Goal: Task Accomplishment & Management: Manage account settings

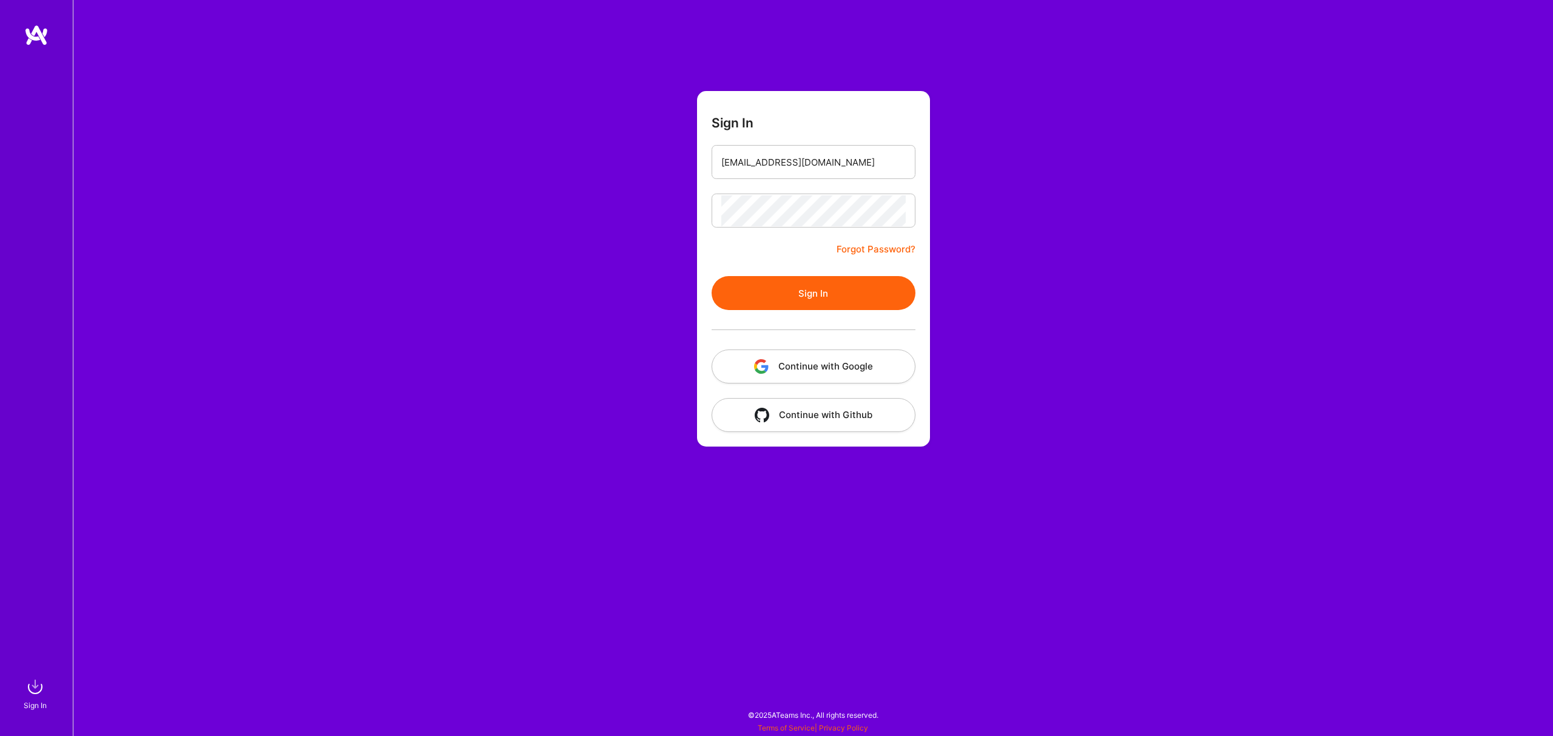
click at [792, 298] on button "Sign In" at bounding box center [813, 293] width 204 height 34
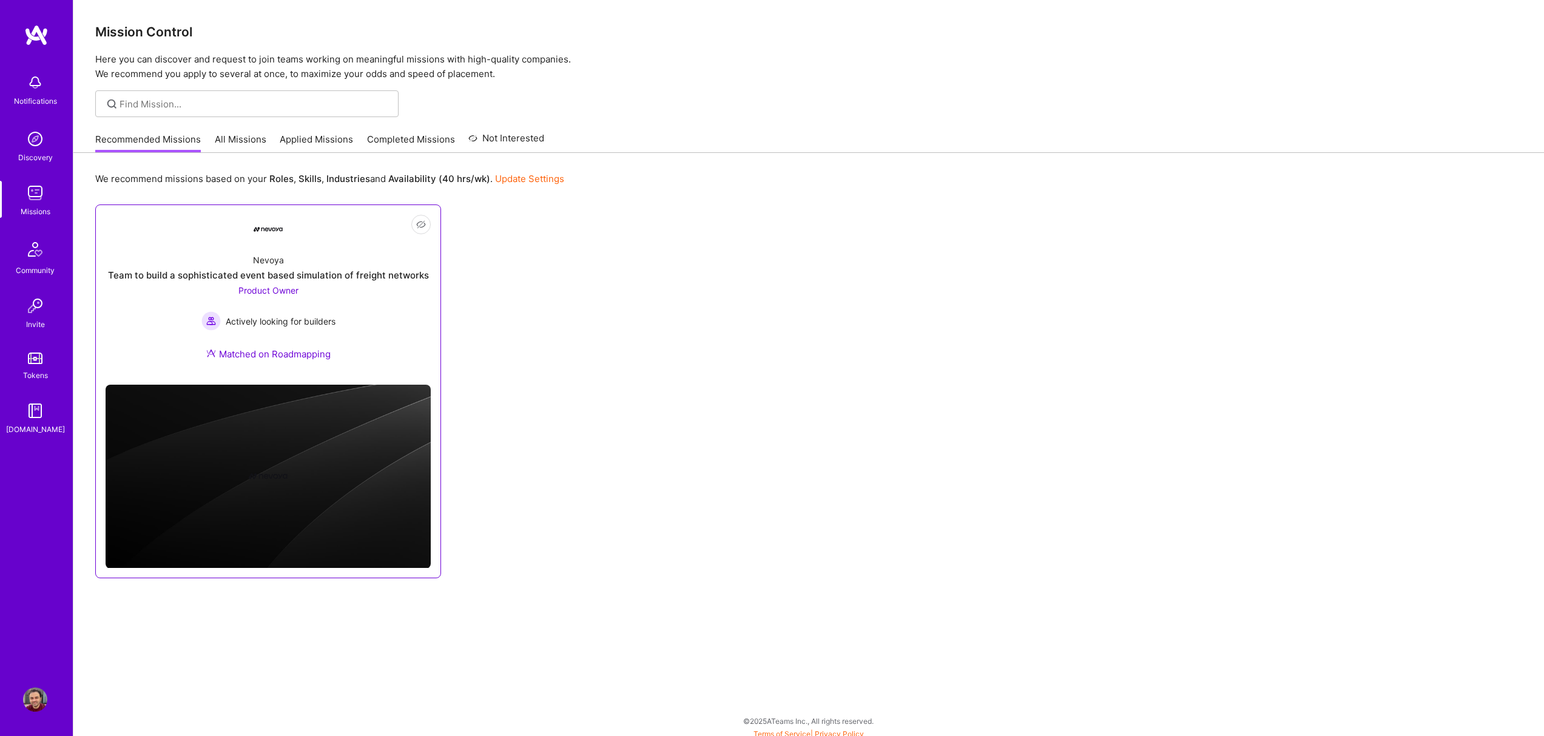
click at [341, 287] on div "Nevoya Team to build a sophisticated event based simulation of freight networks…" at bounding box center [268, 309] width 325 height 131
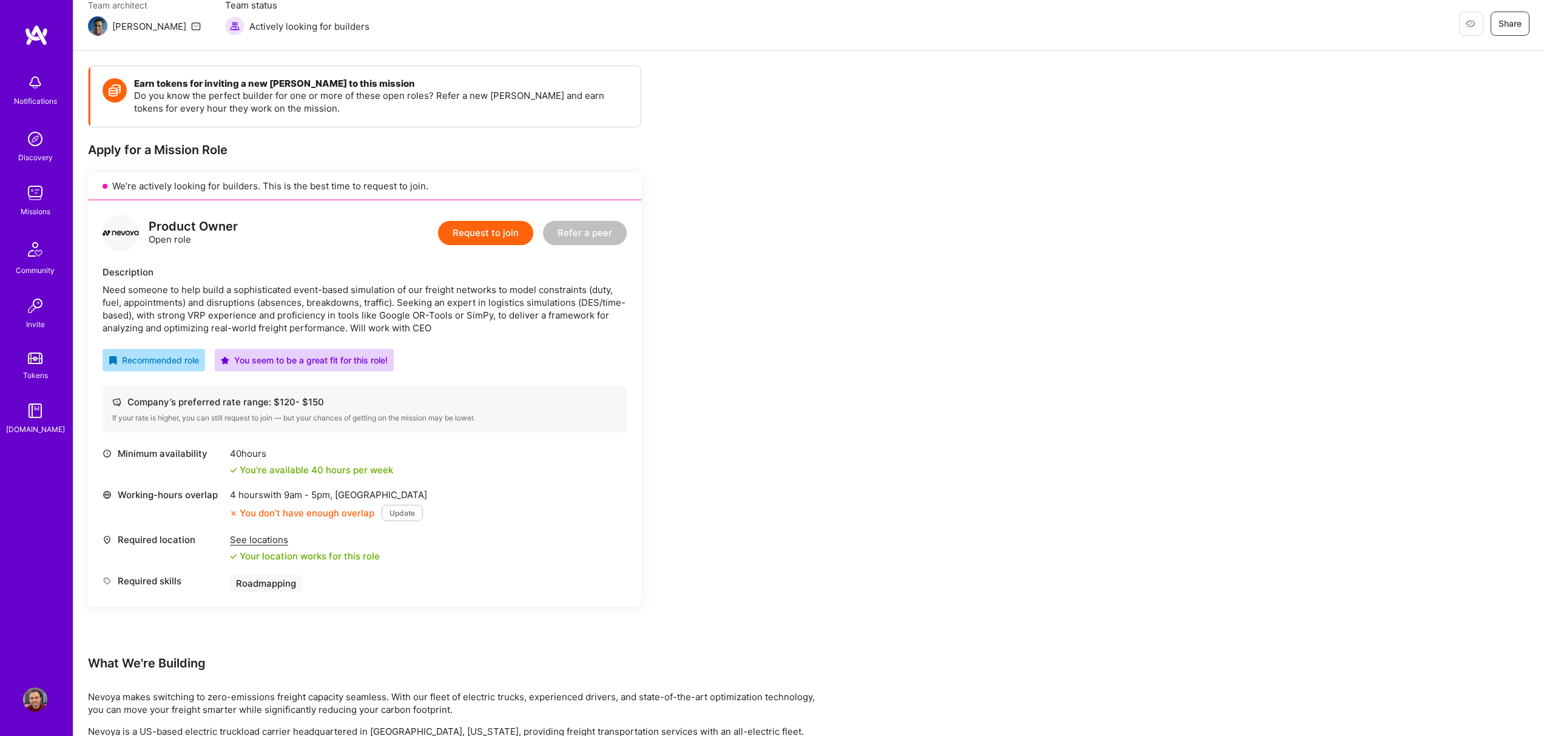
scroll to position [114, 0]
click at [403, 513] on button "Update" at bounding box center [401, 510] width 41 height 16
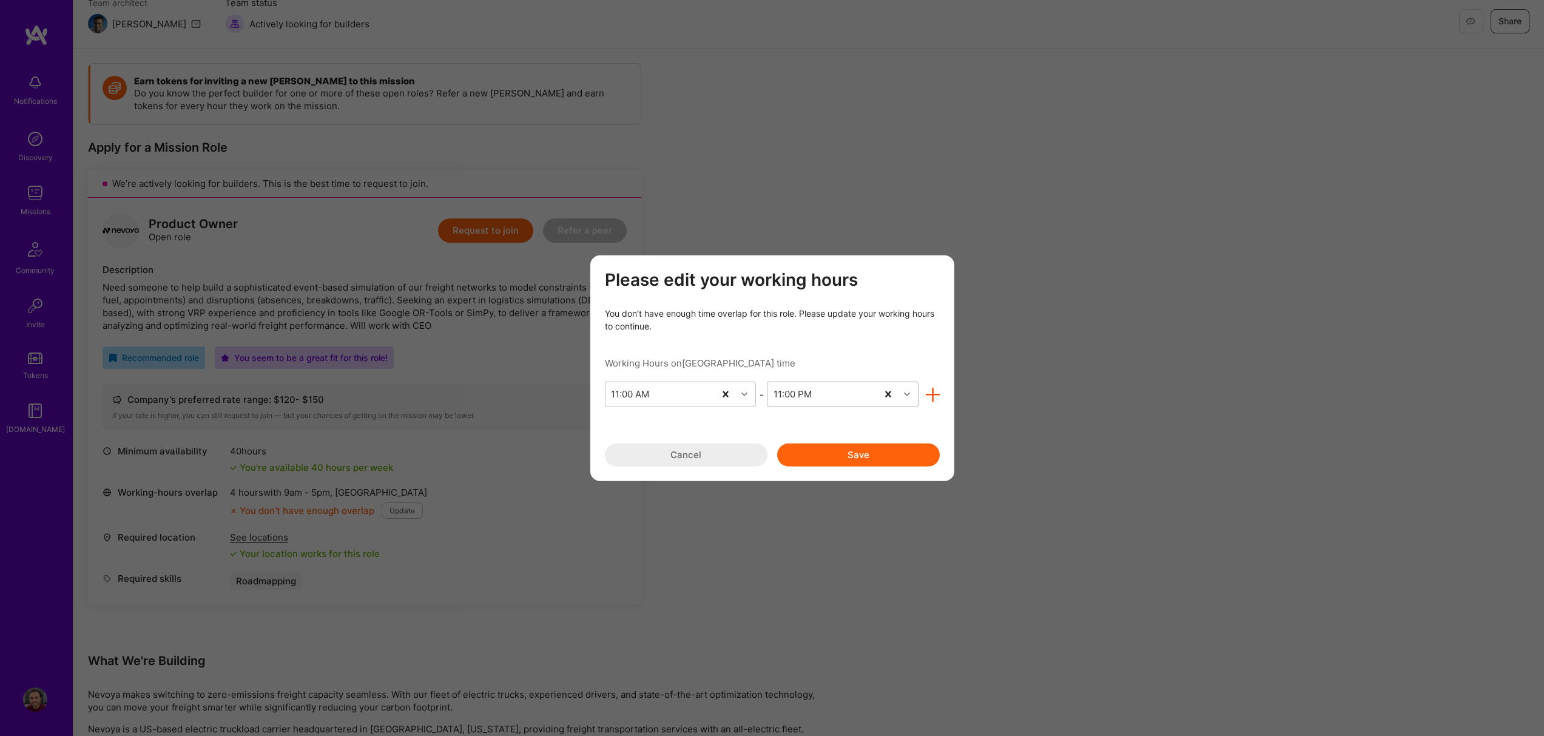
click at [907, 394] on icon "modal" at bounding box center [907, 394] width 6 height 6
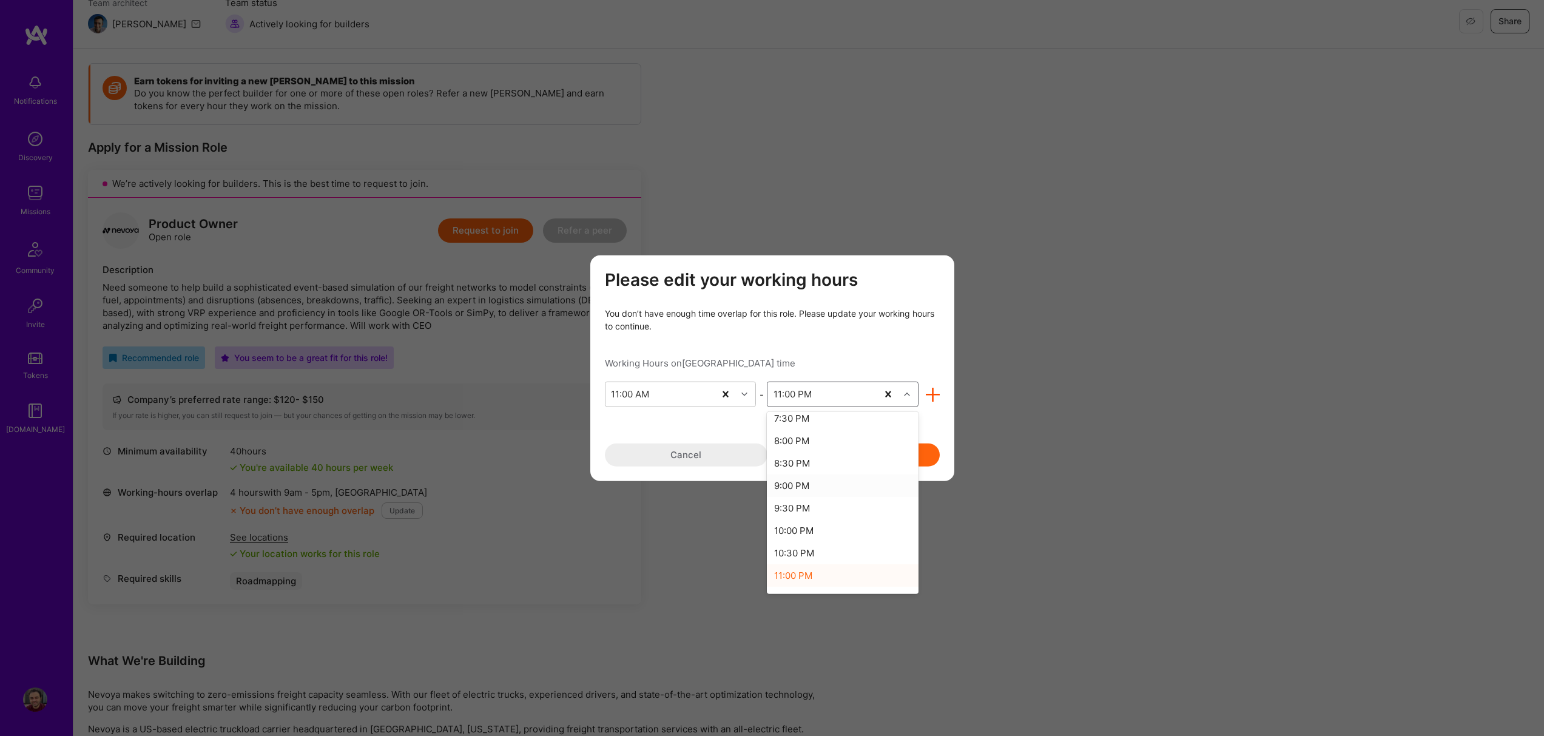
scroll to position [517, 0]
click at [690, 432] on div "Please edit your working hours You don’t have enough time overlap for this role…" at bounding box center [772, 367] width 335 height 197
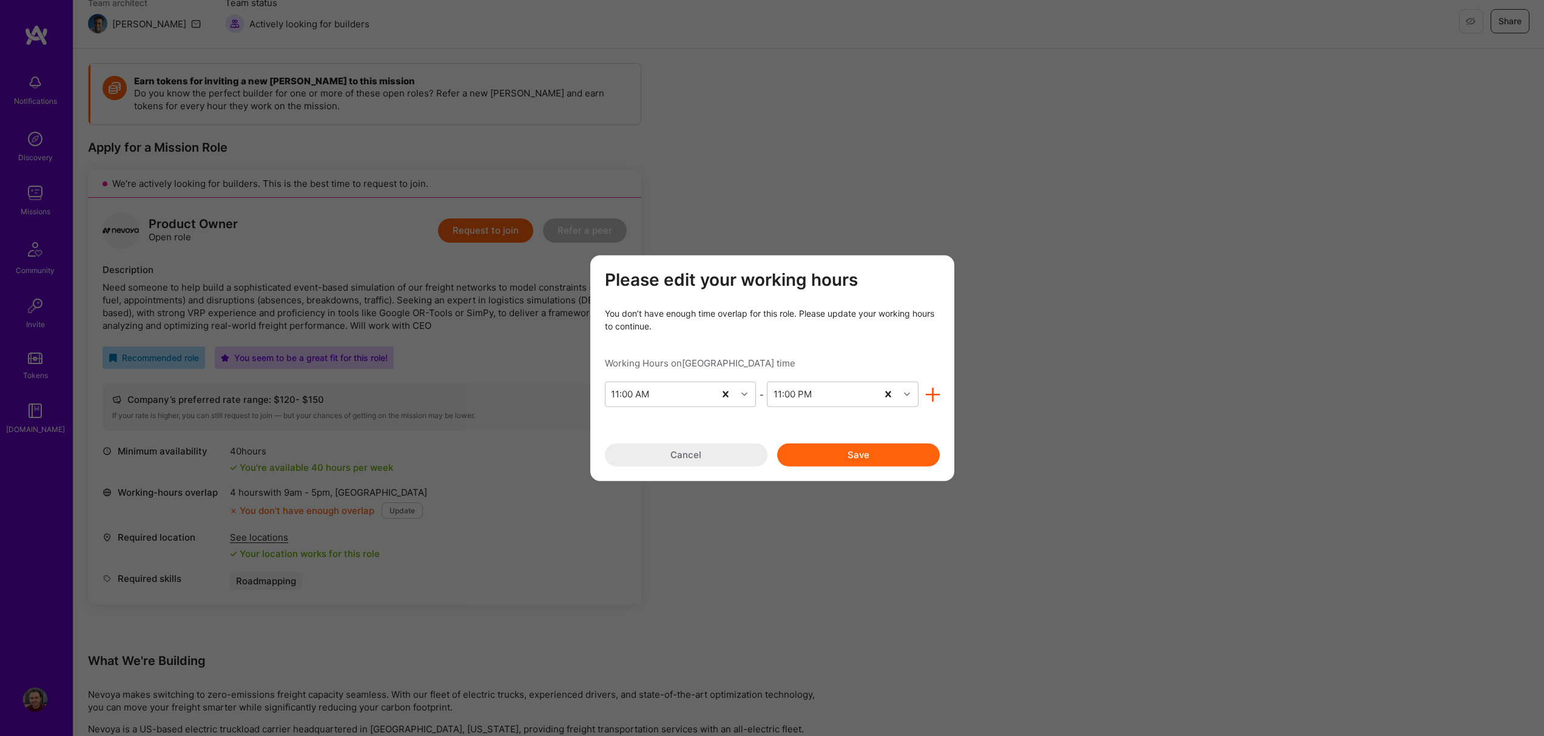
click at [728, 454] on button "Cancel" at bounding box center [686, 454] width 163 height 23
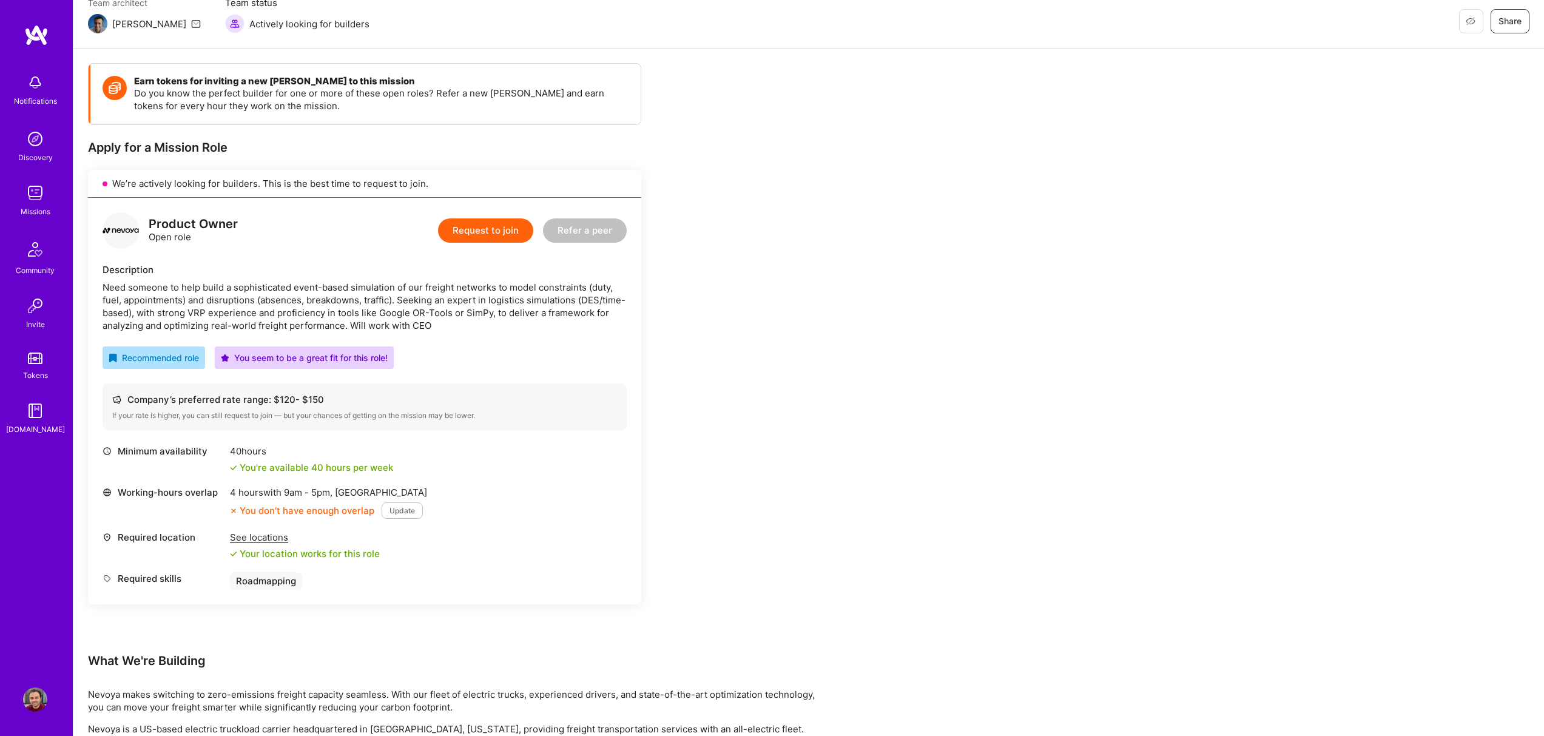
click at [405, 505] on button "Update" at bounding box center [401, 510] width 41 height 16
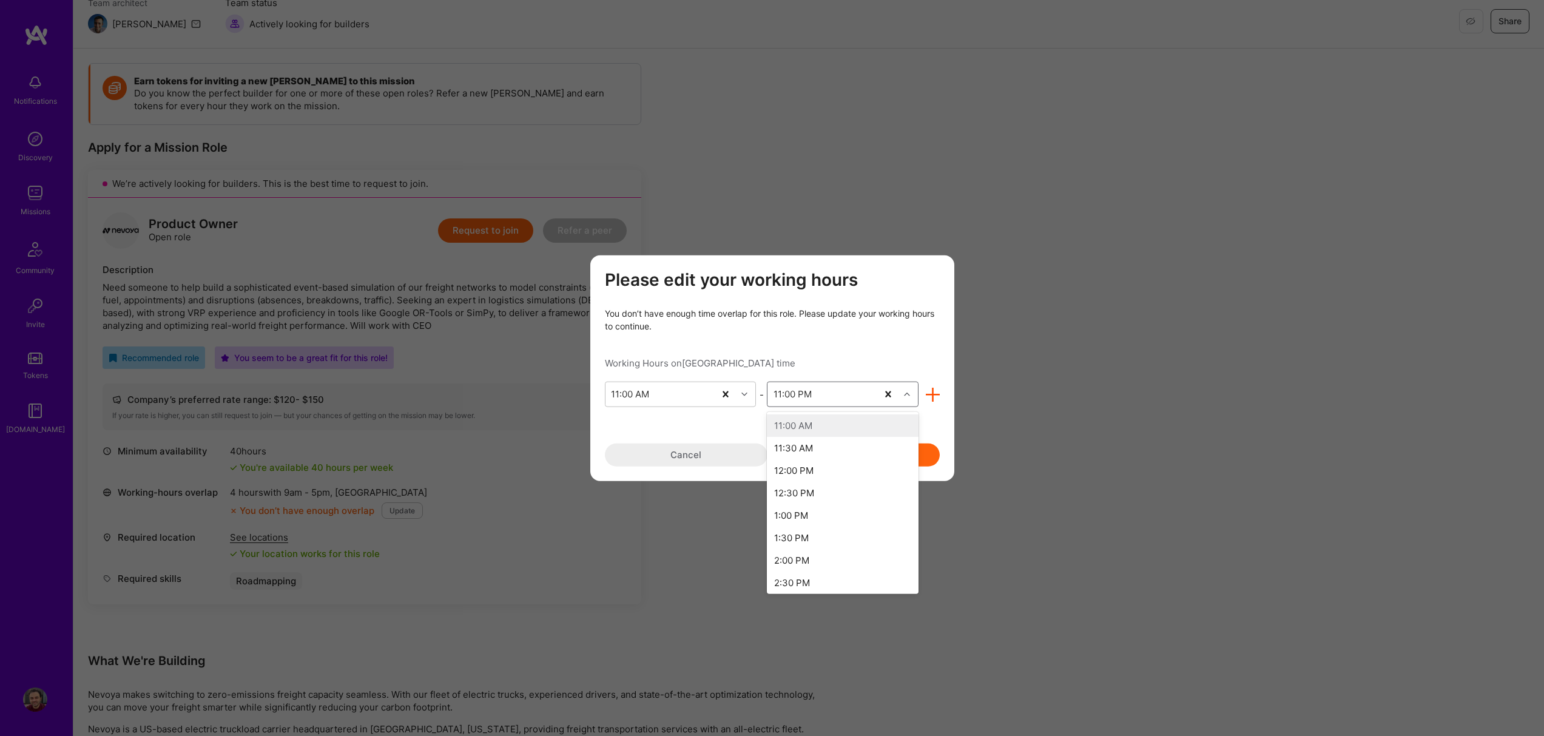
click at [802, 392] on div "11:00 PM" at bounding box center [792, 394] width 38 height 13
click at [807, 513] on div "12:00 AM" at bounding box center [843, 517] width 152 height 22
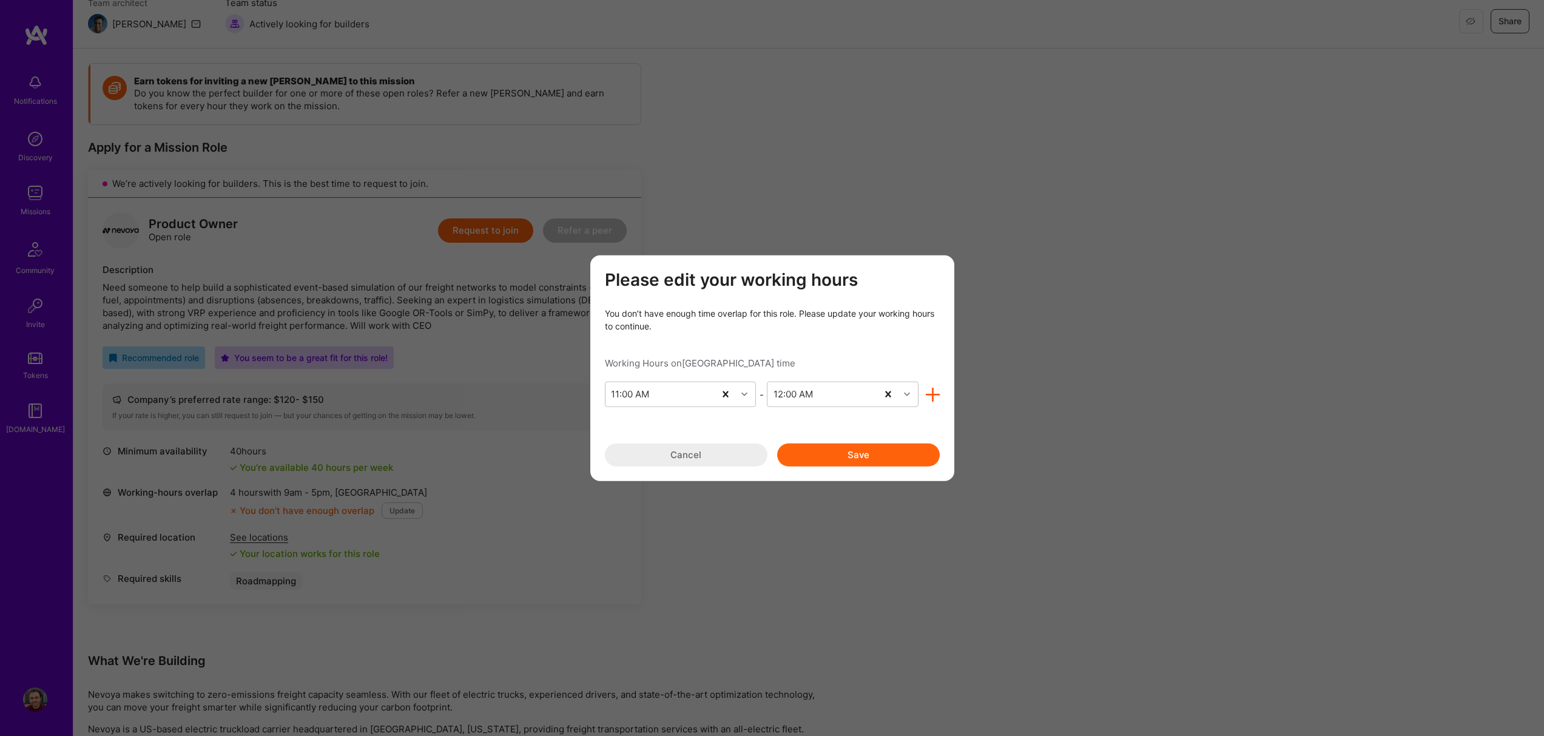
click at [812, 451] on button "Save" at bounding box center [858, 454] width 163 height 23
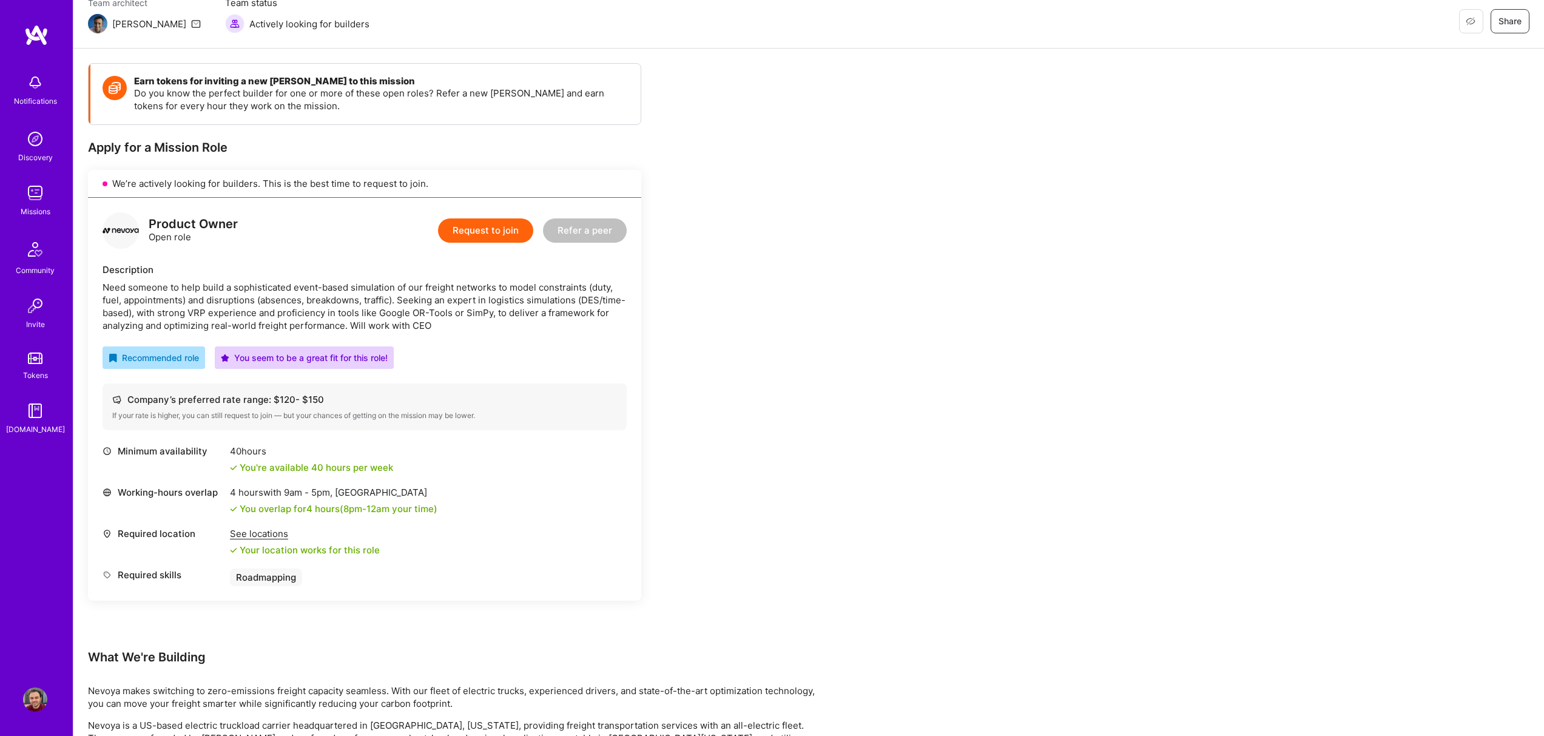
click at [320, 512] on div "You overlap for 4 hours ( 8pm - 12am your time)" at bounding box center [339, 508] width 198 height 13
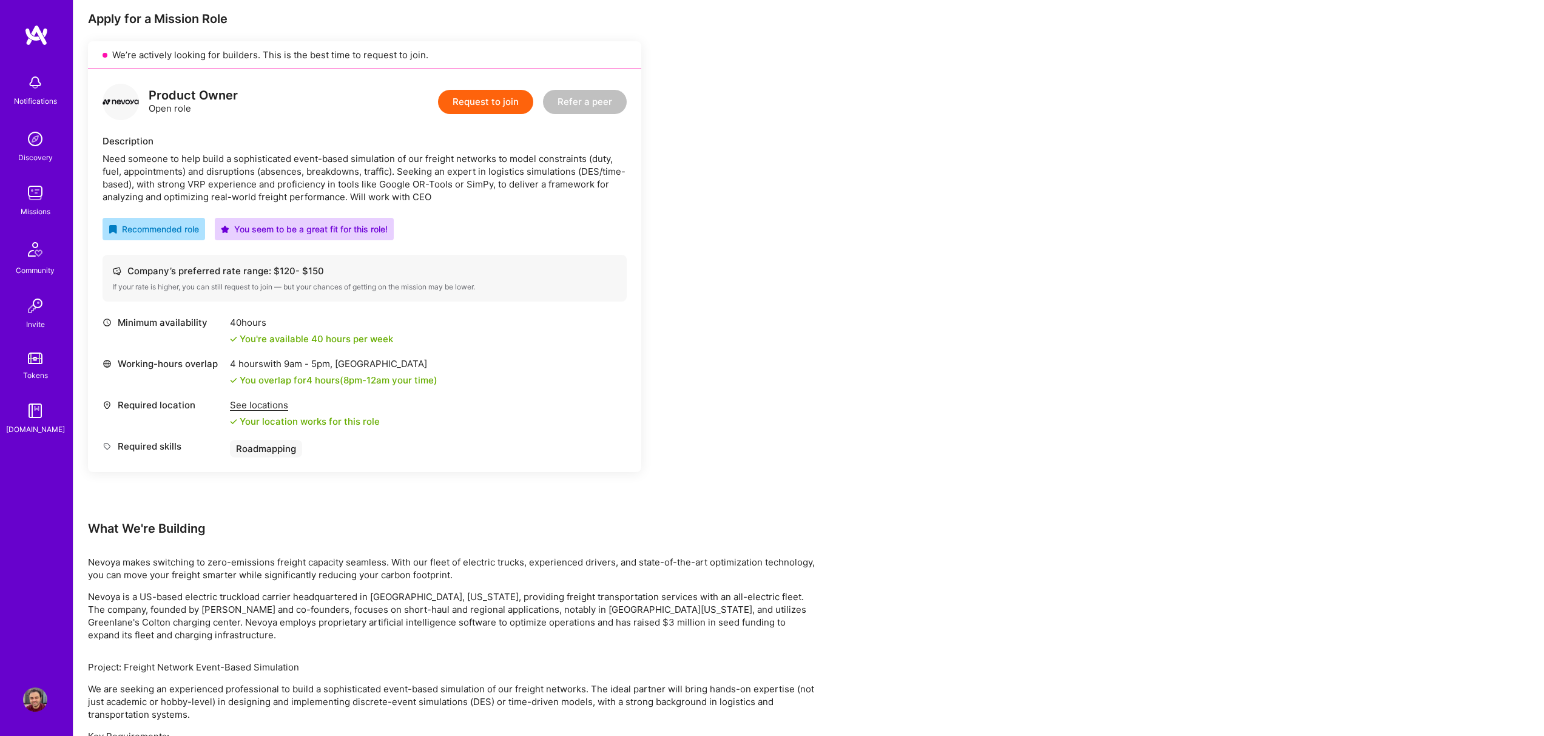
scroll to position [0, 0]
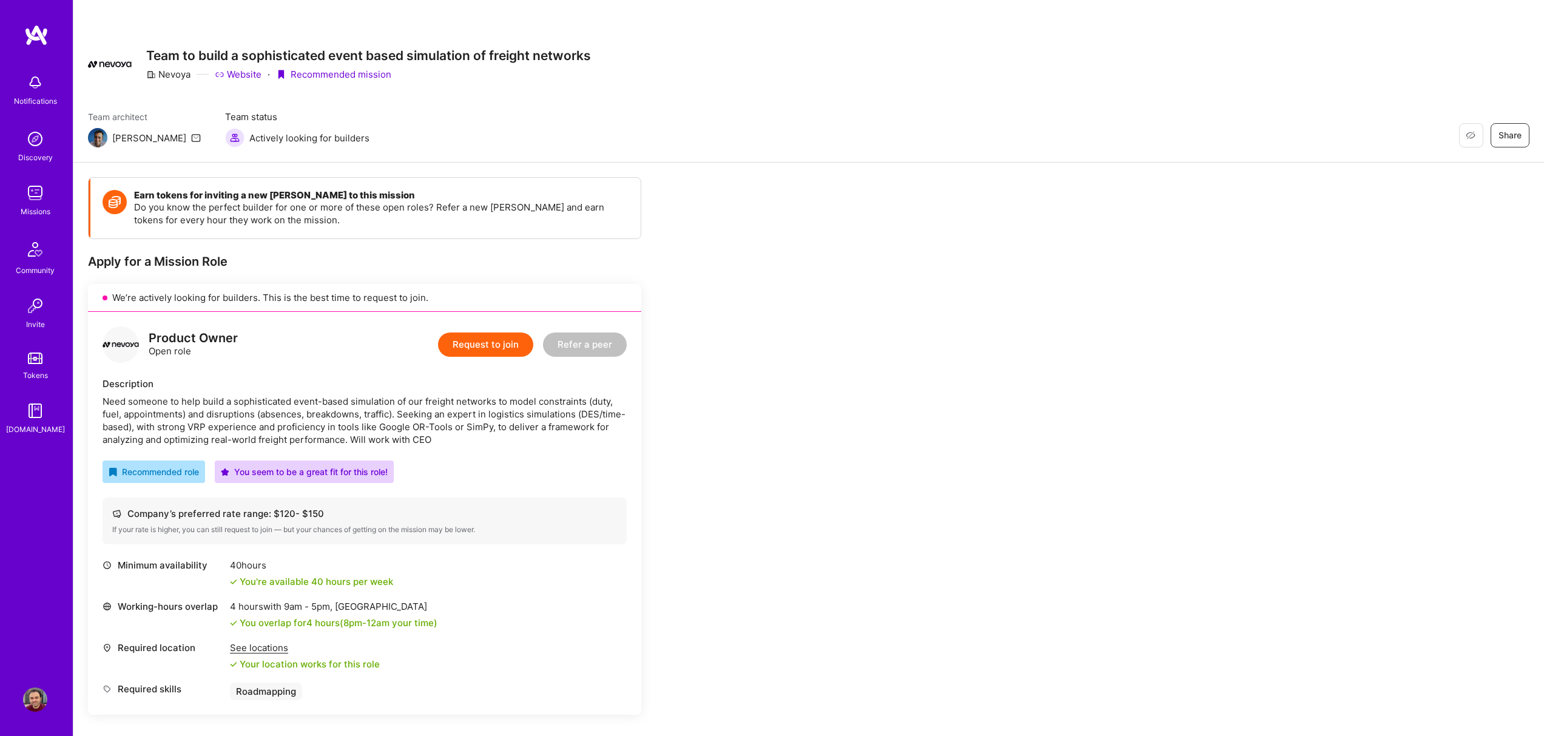
click at [31, 691] on img at bounding box center [35, 699] width 24 height 24
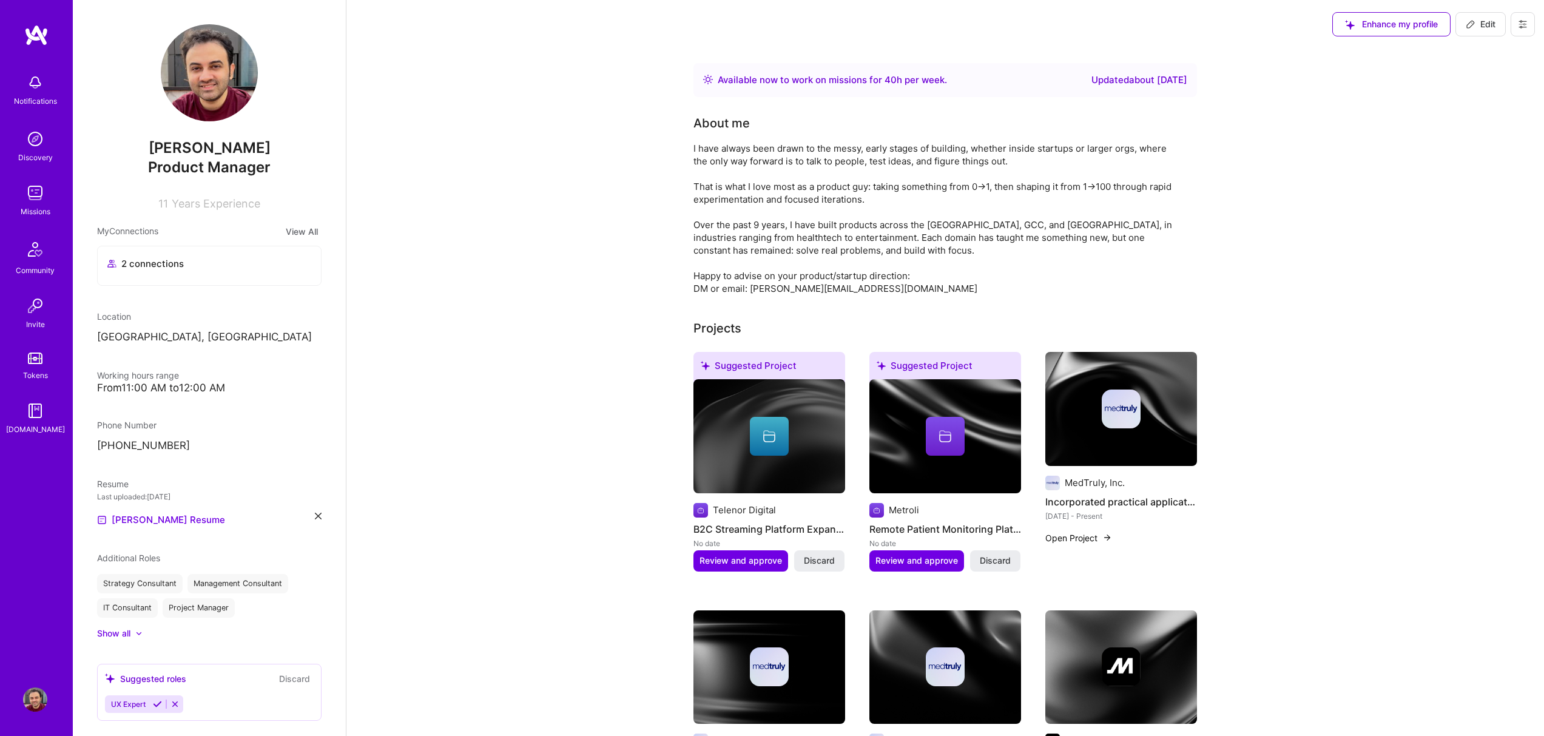
click at [192, 381] on div "From 11:00 AM to 12:00 AM" at bounding box center [209, 387] width 224 height 13
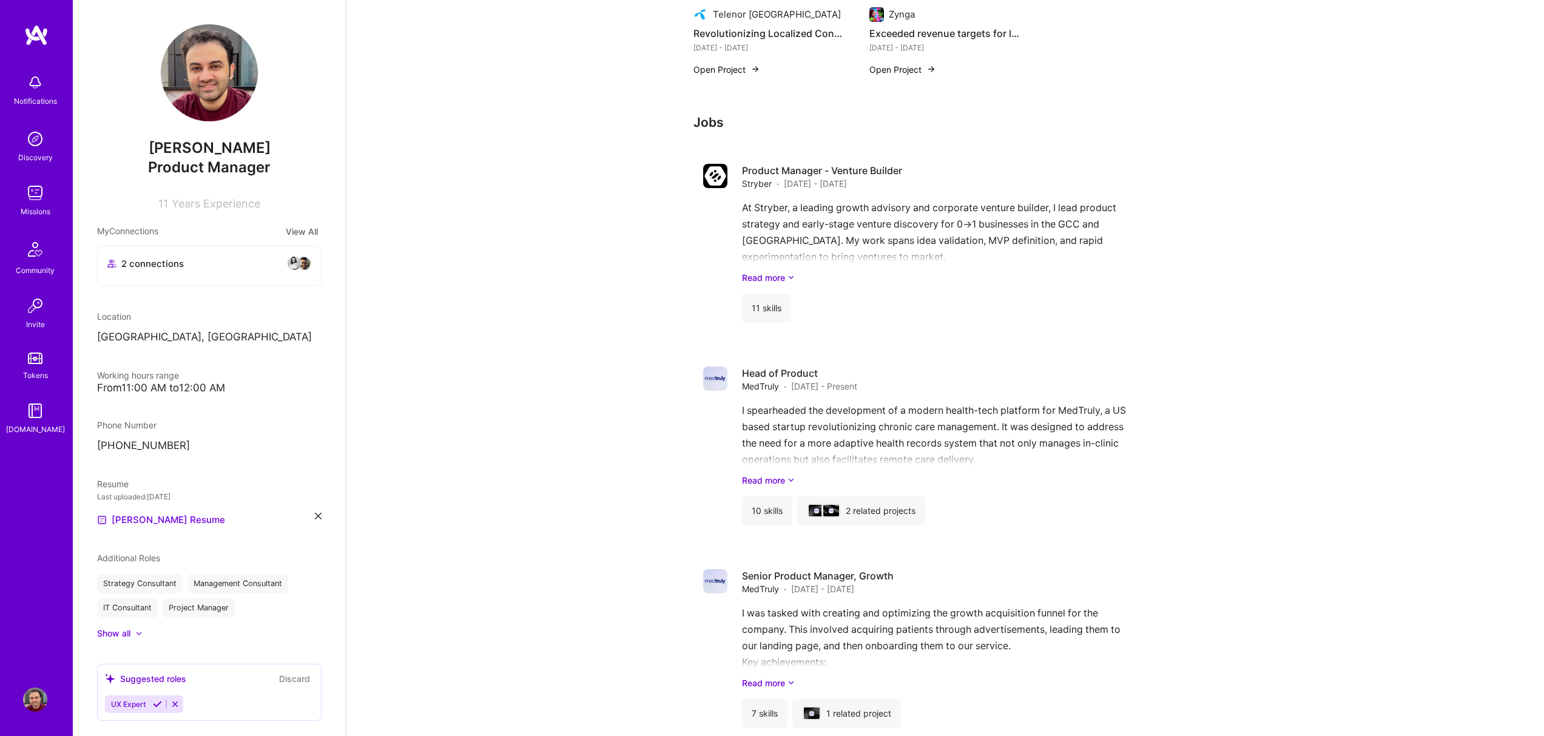
scroll to position [963, 0]
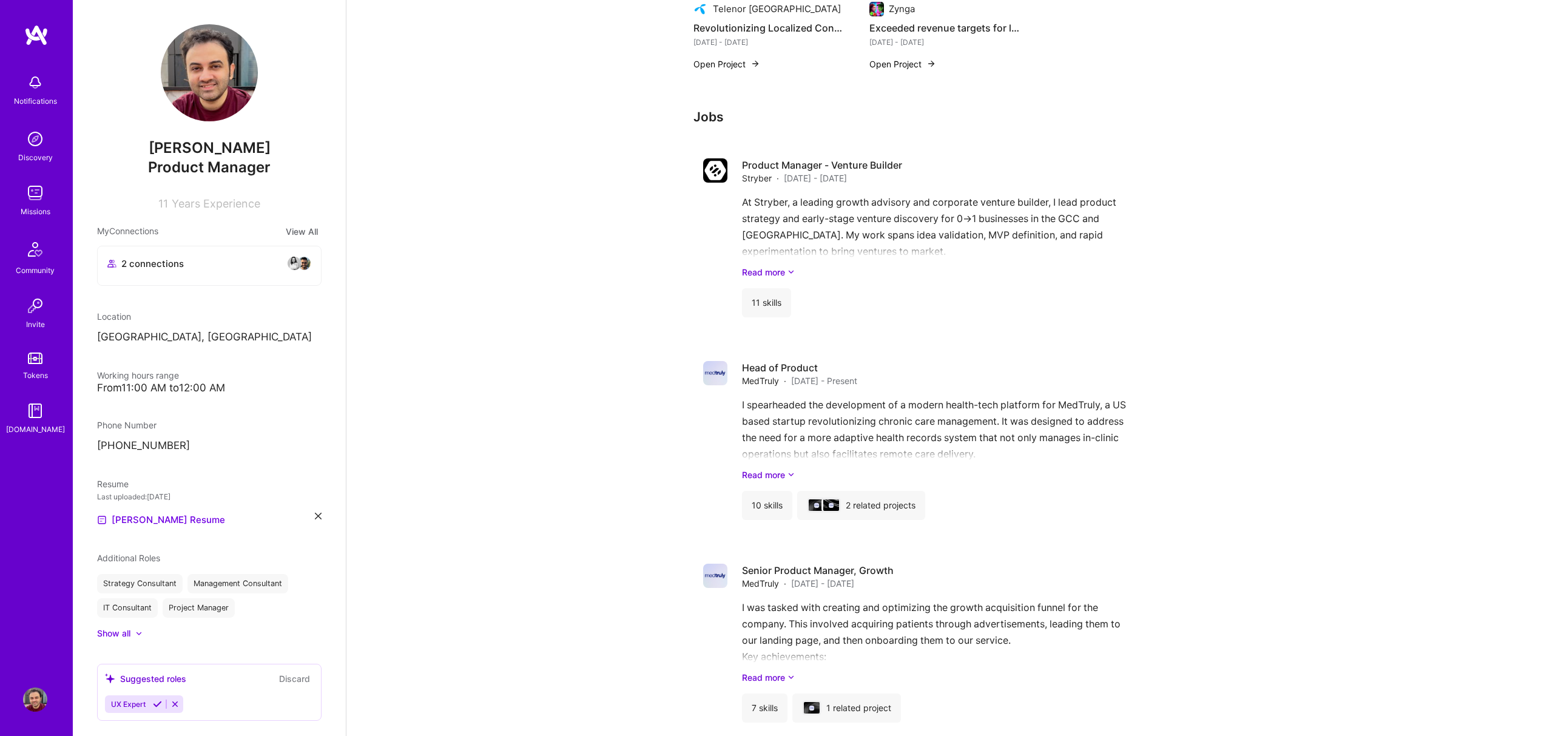
click at [25, 149] on img at bounding box center [35, 139] width 24 height 24
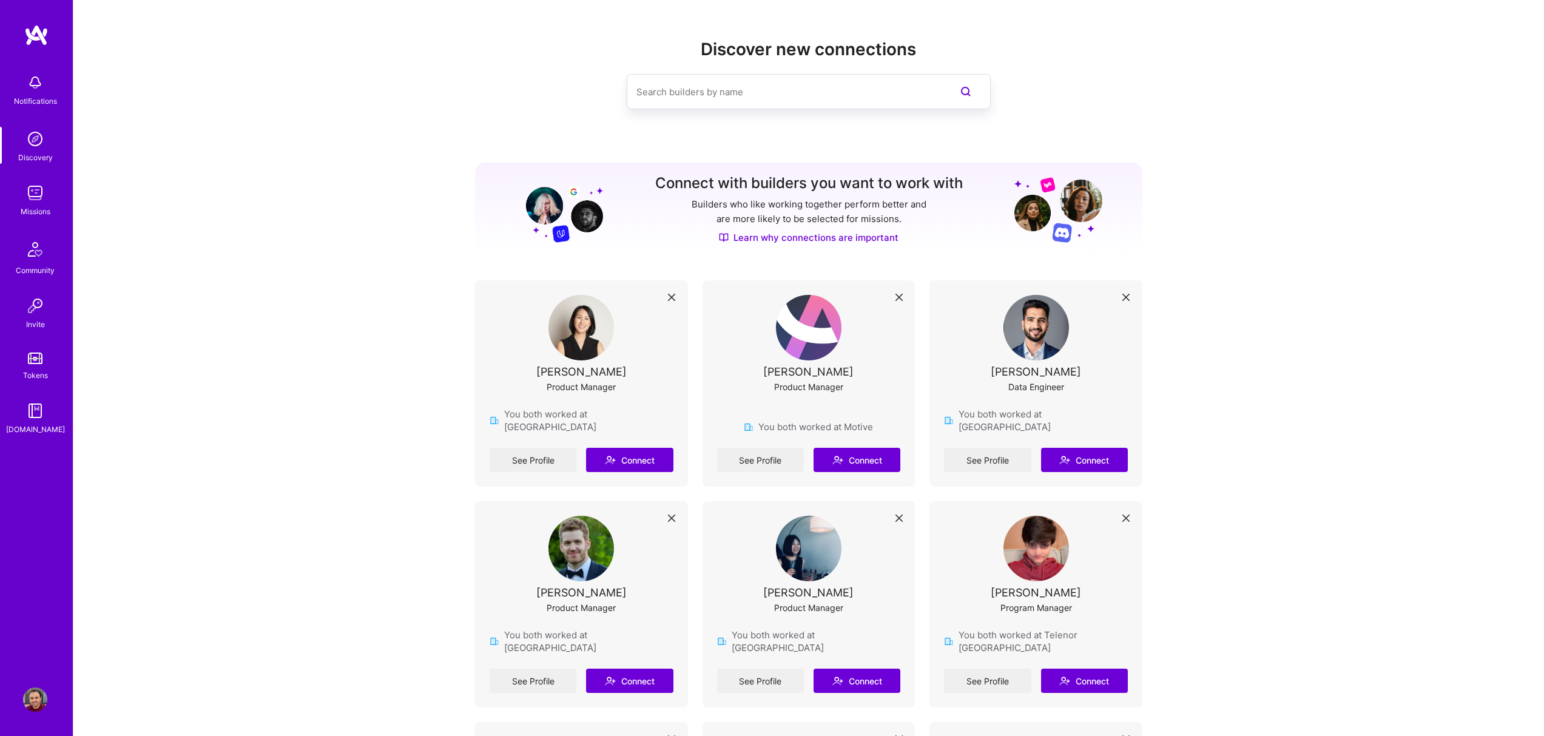
click at [33, 195] on img at bounding box center [35, 193] width 24 height 24
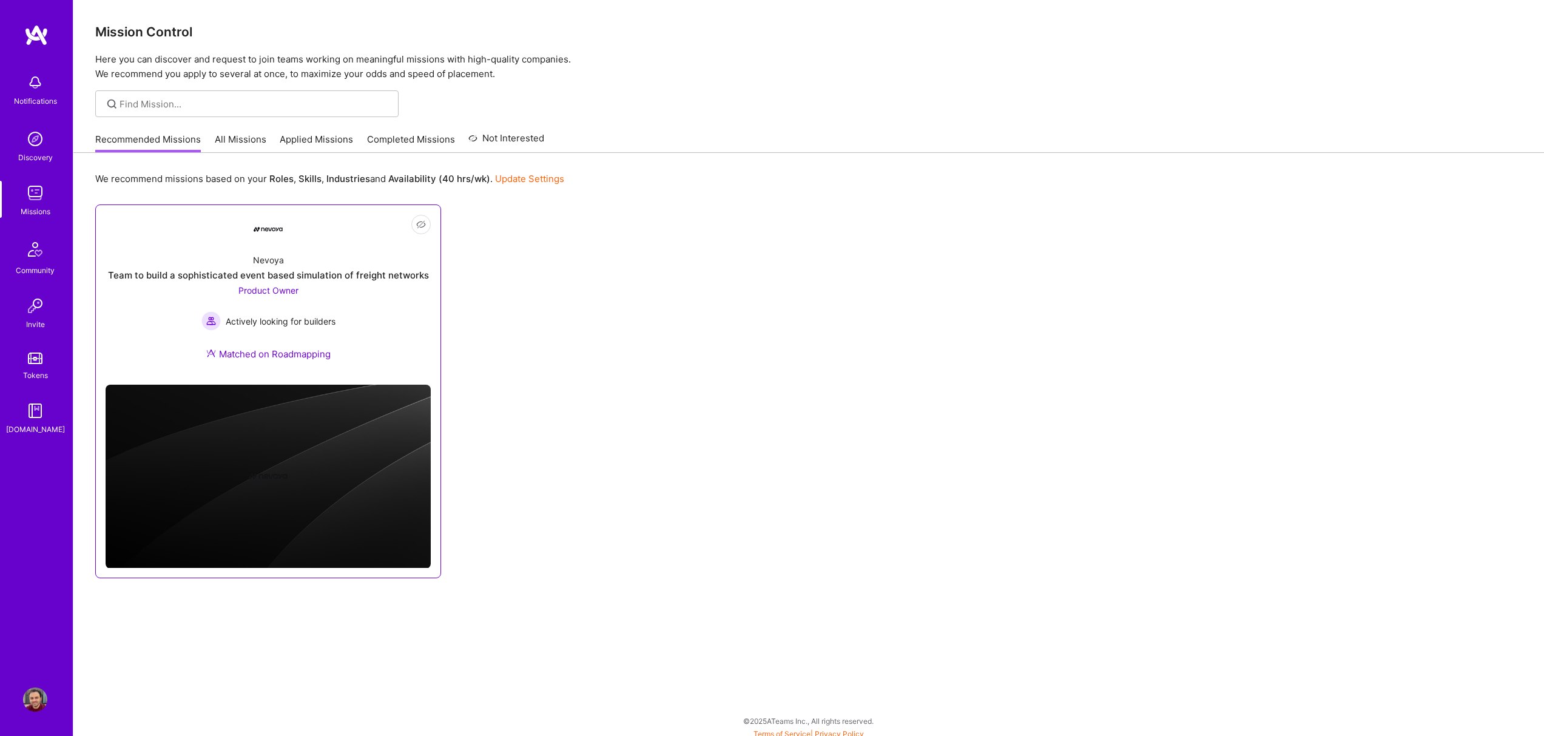
click at [331, 284] on div "Product Owner Actively looking for builders" at bounding box center [268, 307] width 134 height 47
click at [252, 141] on link "All Missions" at bounding box center [241, 143] width 52 height 20
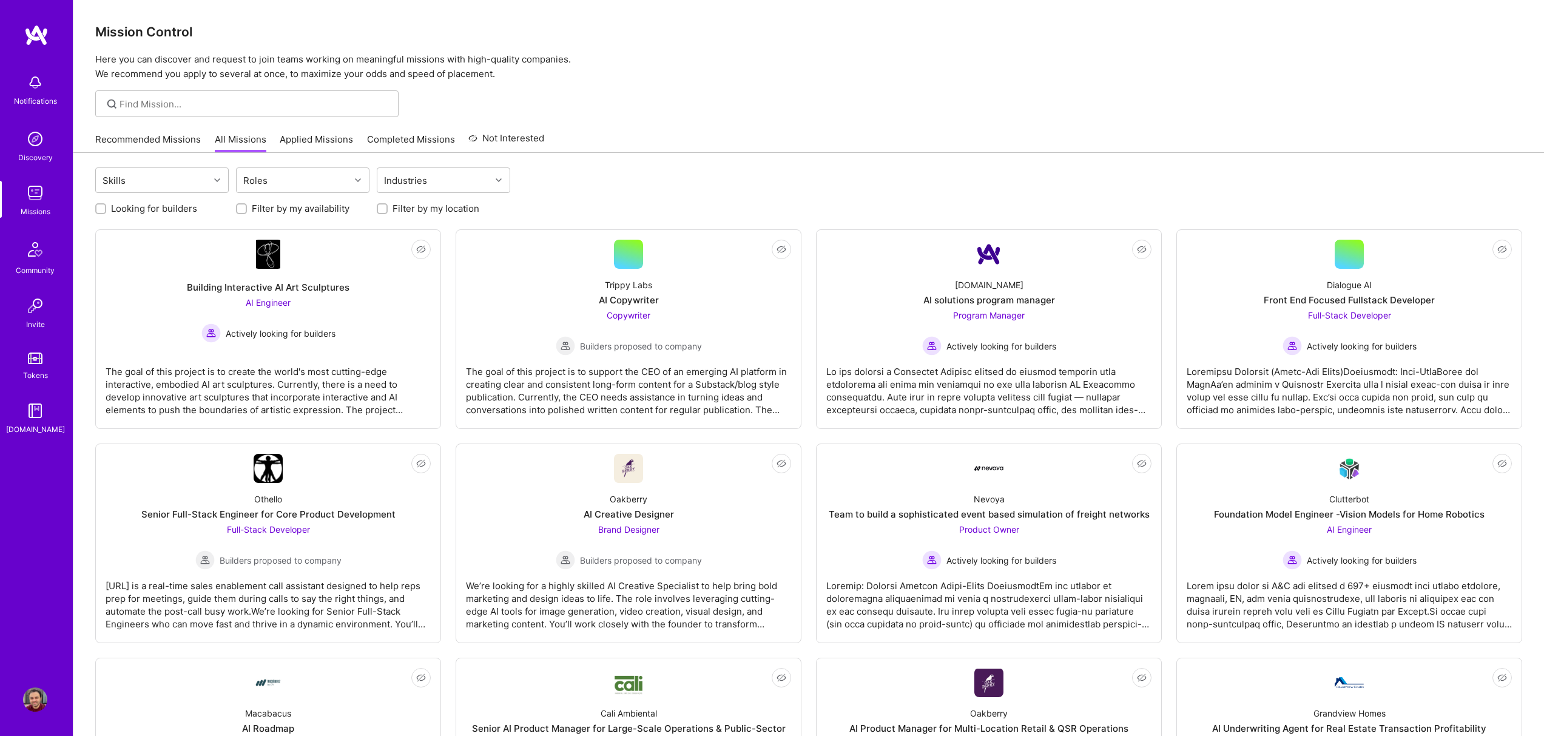
click at [170, 206] on label "Looking for builders" at bounding box center [154, 208] width 86 height 13
click at [106, 206] on input "Looking for builders" at bounding box center [102, 209] width 8 height 8
checkbox input "true"
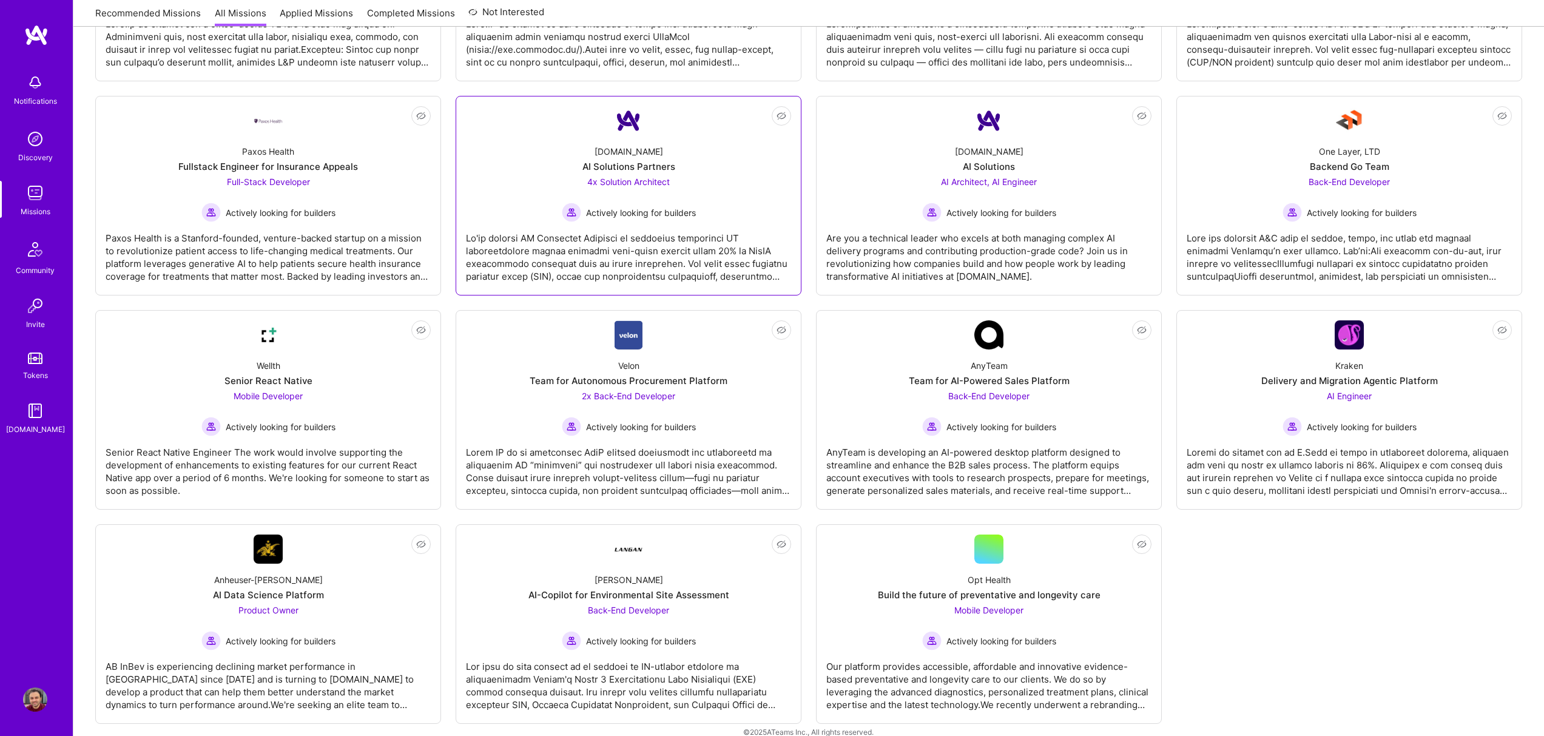
scroll to position [793, 0]
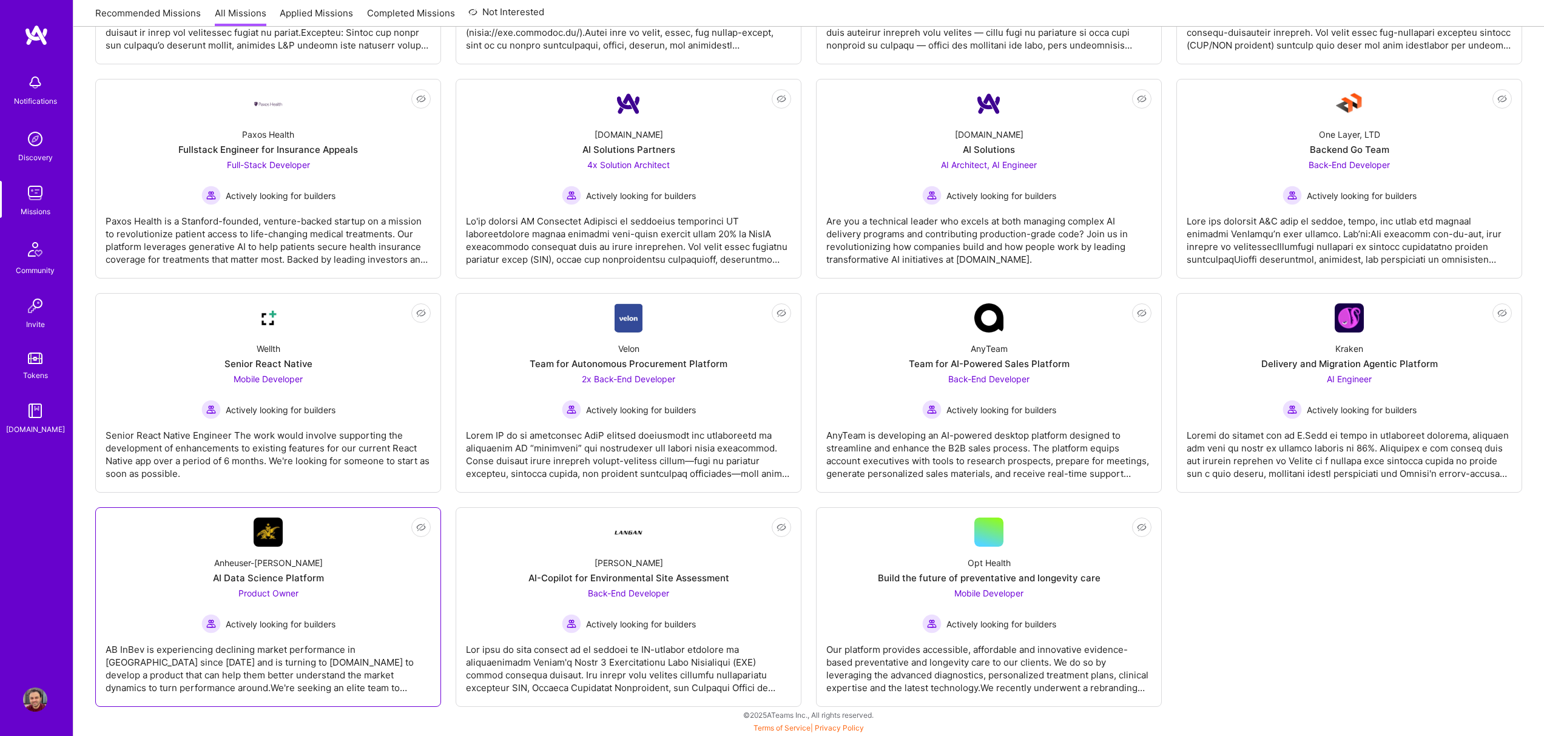
click at [339, 572] on div "Anheuser-[PERSON_NAME] Data Science Platform Product Owner Actively looking for…" at bounding box center [268, 589] width 325 height 87
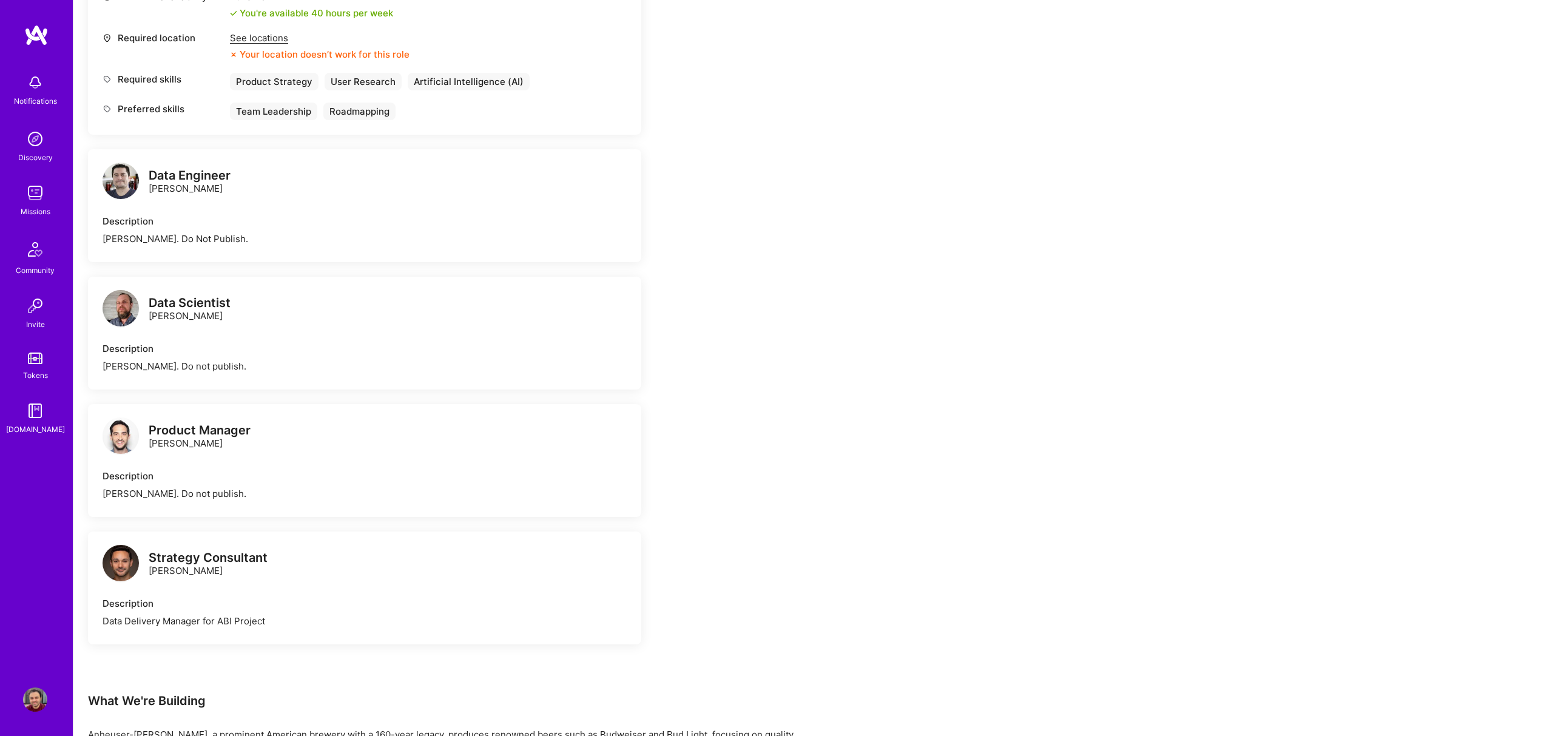
scroll to position [623, 0]
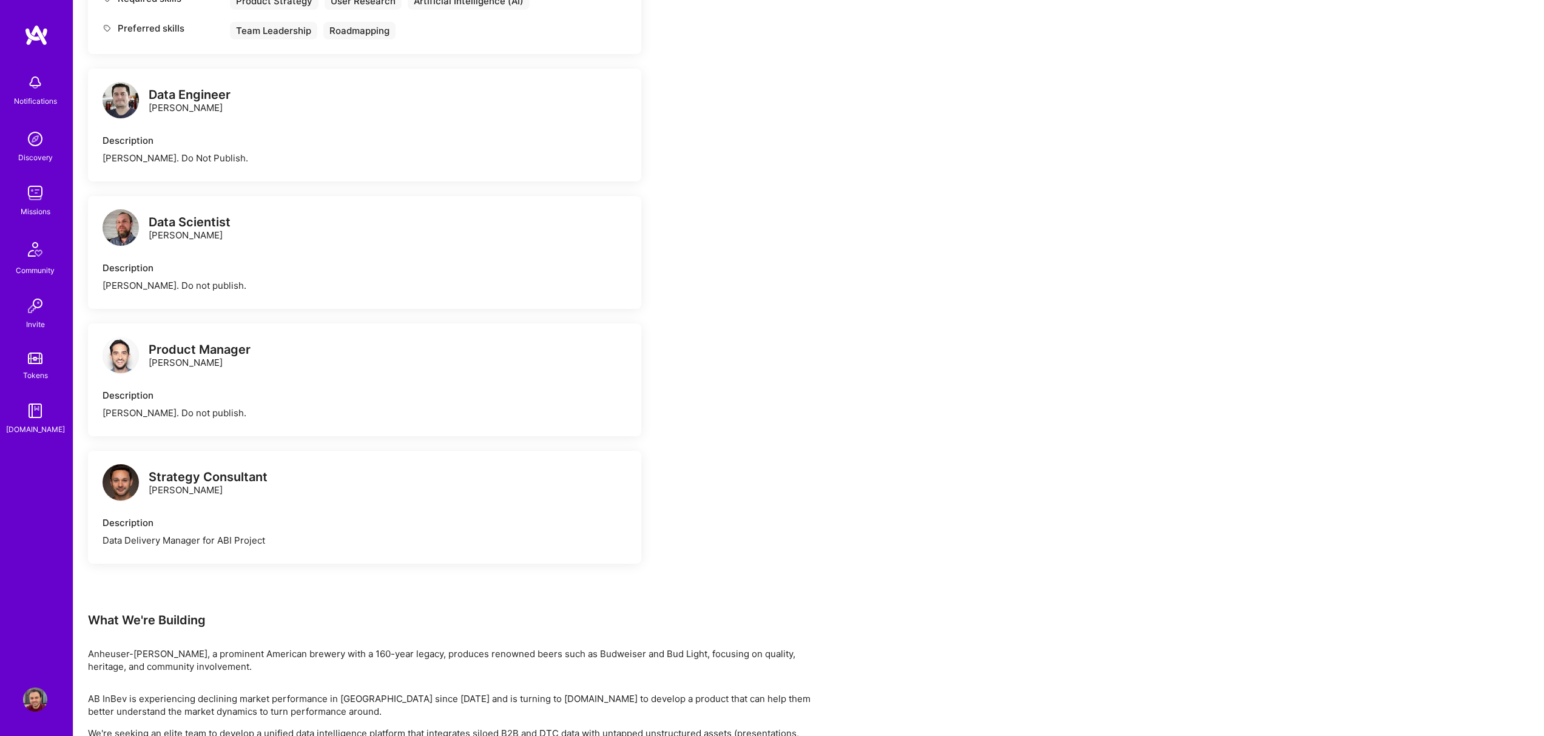
click at [451, 425] on div "Product Manager [PERSON_NAME] Description [PERSON_NAME]. Do not publish." at bounding box center [364, 379] width 553 height 113
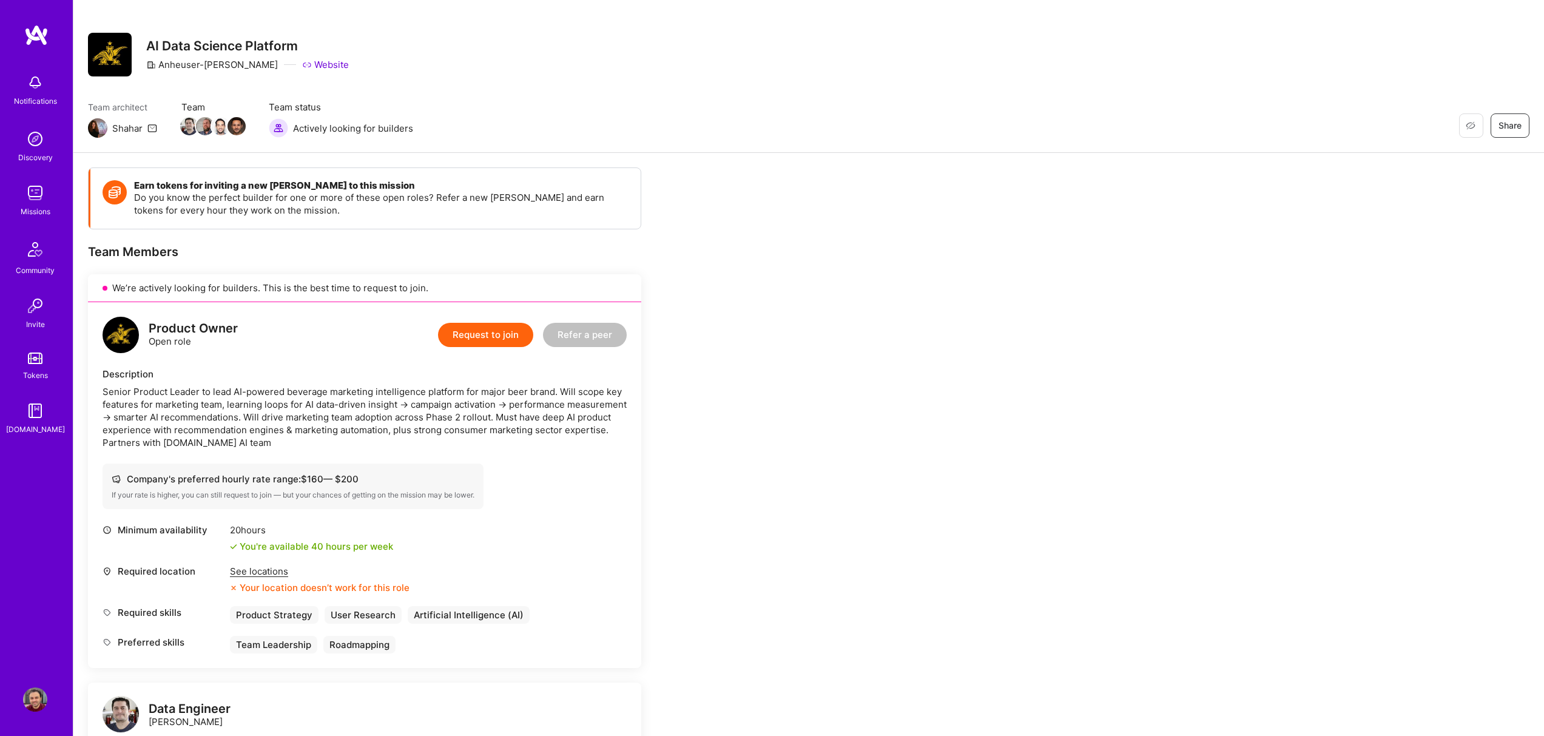
scroll to position [0, 0]
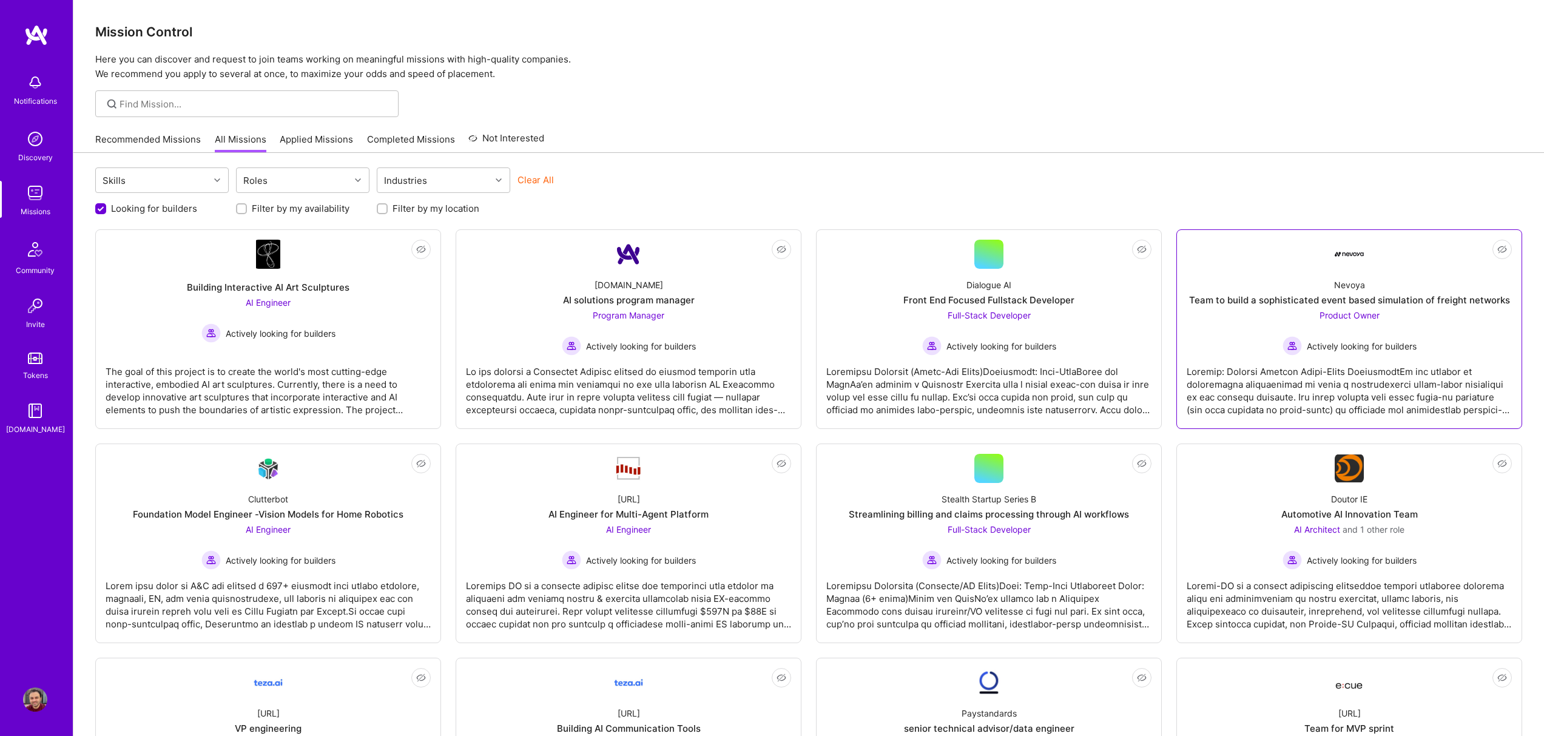
click at [1326, 278] on div "Nevoya Team to build a sophisticated event based simulation of freight networks…" at bounding box center [1348, 312] width 325 height 87
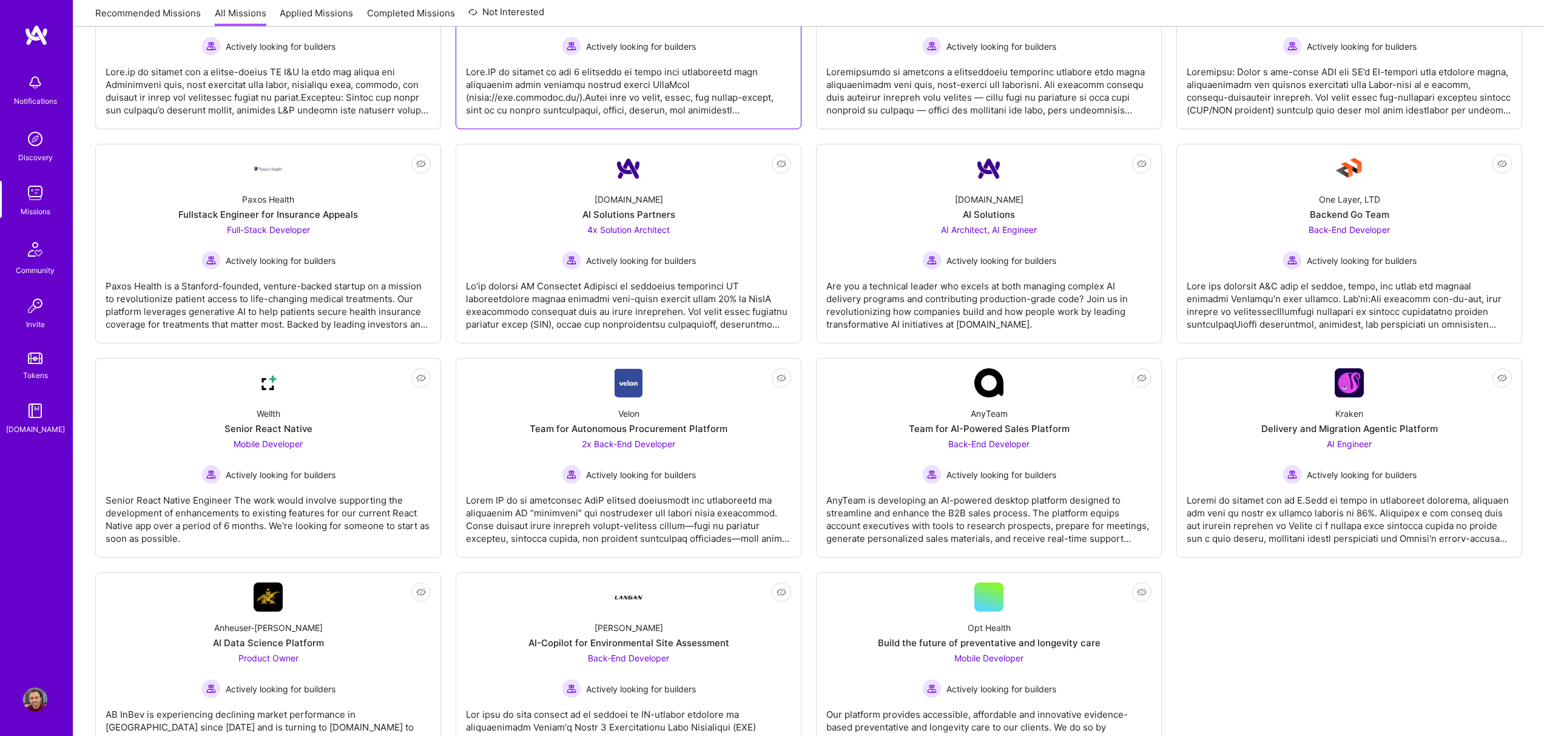
scroll to position [793, 0]
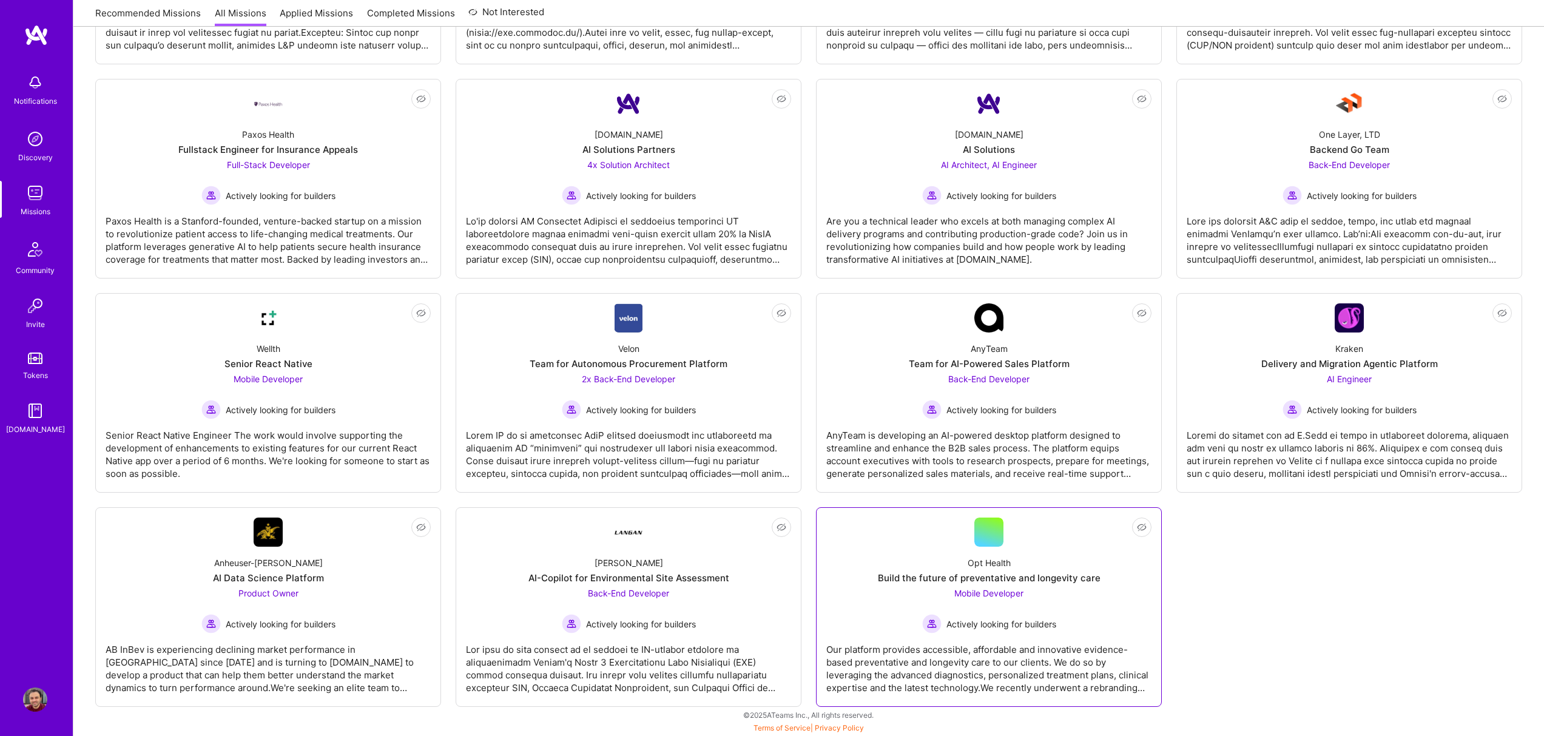
click at [885, 565] on div "Opt Health Build the future of preventative and longevity care Mobile Developer…" at bounding box center [988, 589] width 325 height 87
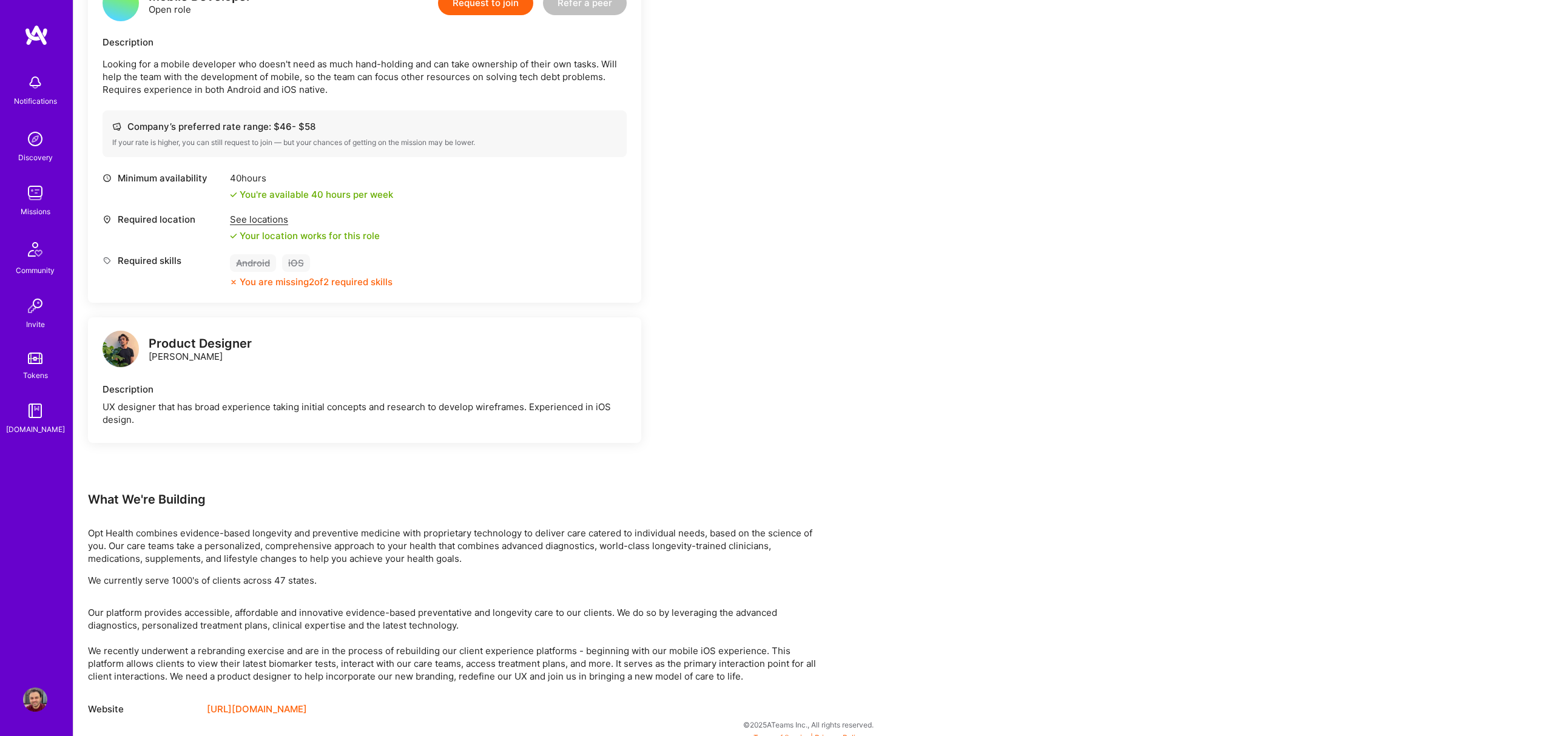
scroll to position [351, 0]
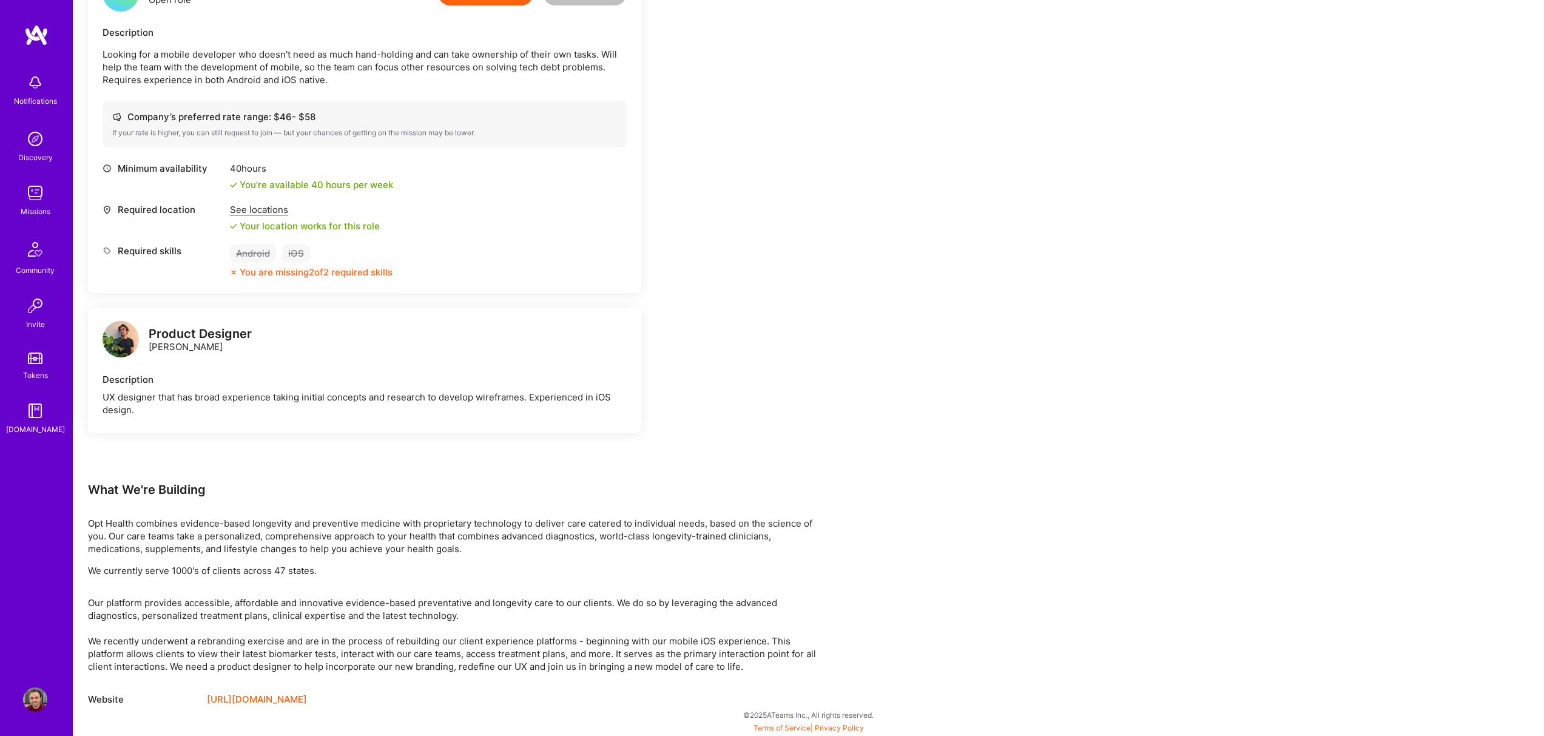
click at [37, 193] on img at bounding box center [35, 193] width 24 height 24
